Goal: Task Accomplishment & Management: Use online tool/utility

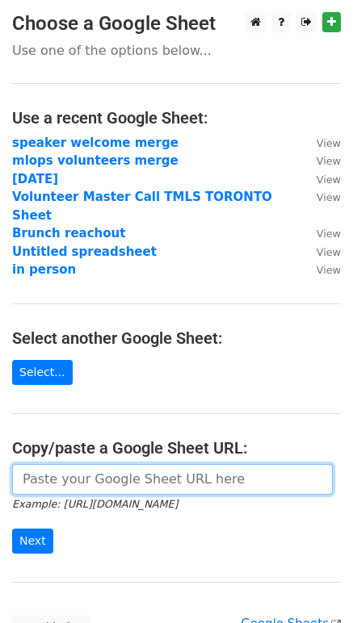
click at [240, 464] on input "url" at bounding box center [172, 479] width 321 height 31
paste input "https://docs.google.com/spreadsheets/d/1y43j5gLztFbYyHFmGyvYhiLtHQVa5KhKsTW69ks…"
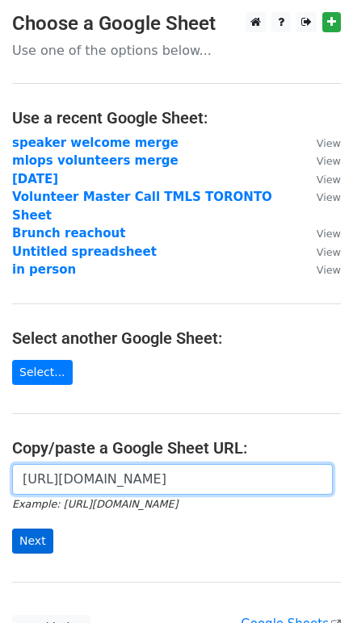
type input "https://docs.google.com/spreadsheets/d/1y43j5gLztFbYyHFmGyvYhiLtHQVa5KhKsTW69ks…"
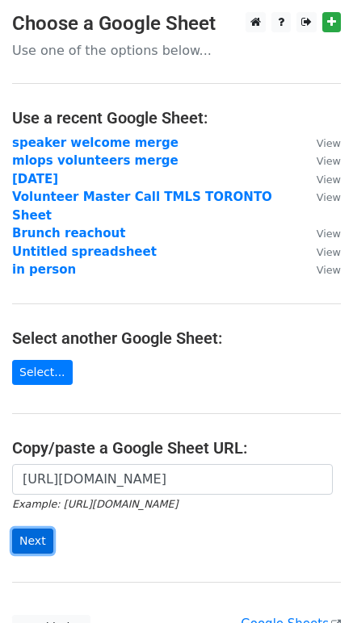
click at [40, 529] on input "Next" at bounding box center [32, 541] width 41 height 25
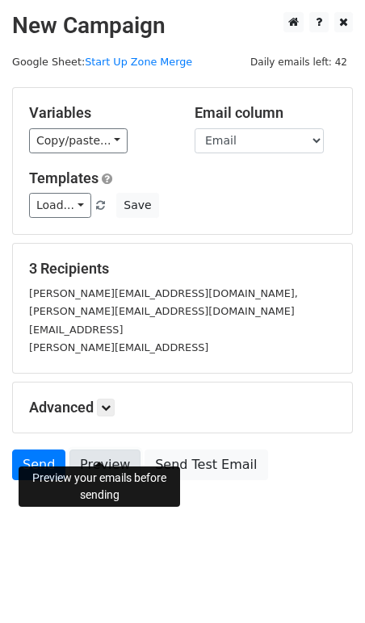
click at [109, 450] on link "Preview" at bounding box center [104, 465] width 71 height 31
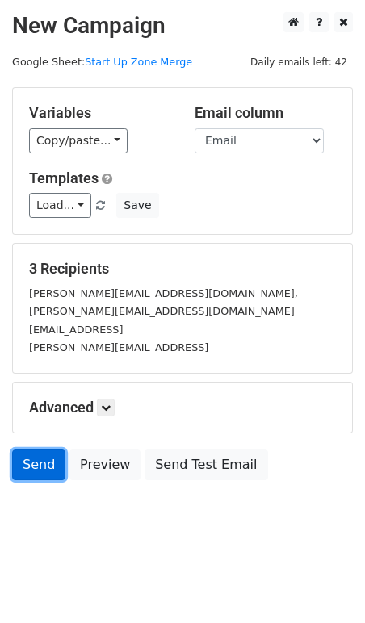
click at [49, 452] on link "Send" at bounding box center [38, 465] width 53 height 31
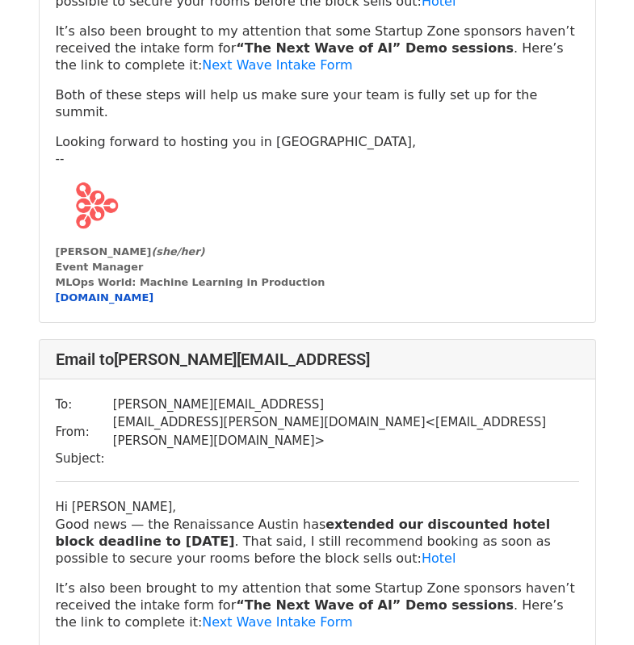
scroll to position [1152, 0]
